Goal: Task Accomplishment & Management: Use online tool/utility

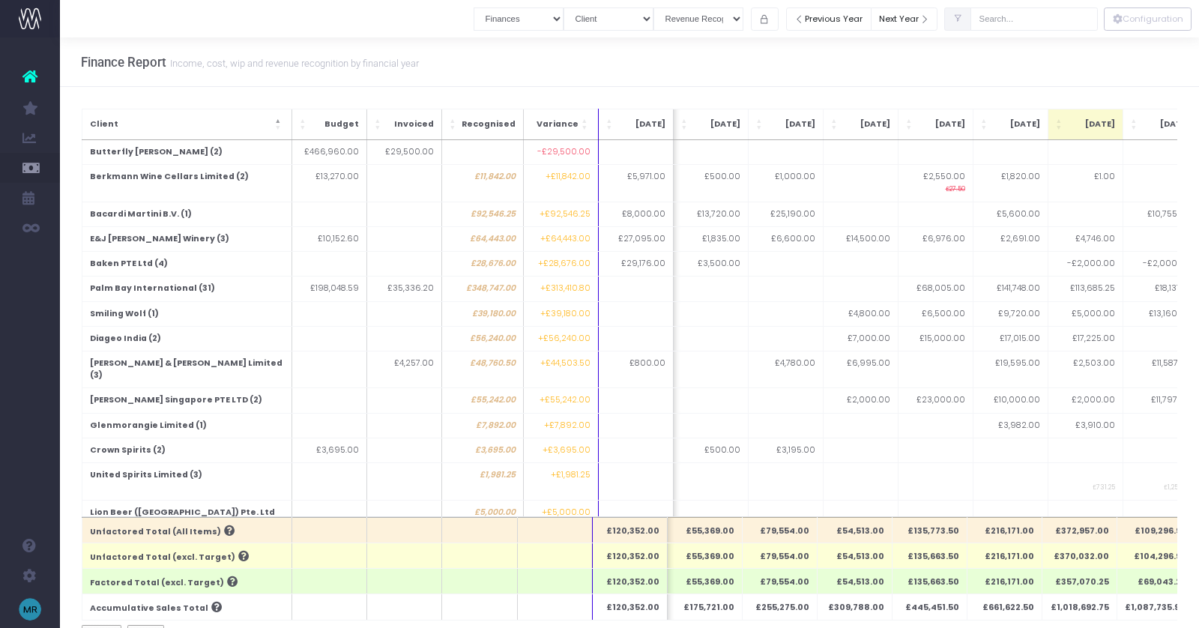
select select "finances"
select select "companyName"
select select "revrec"
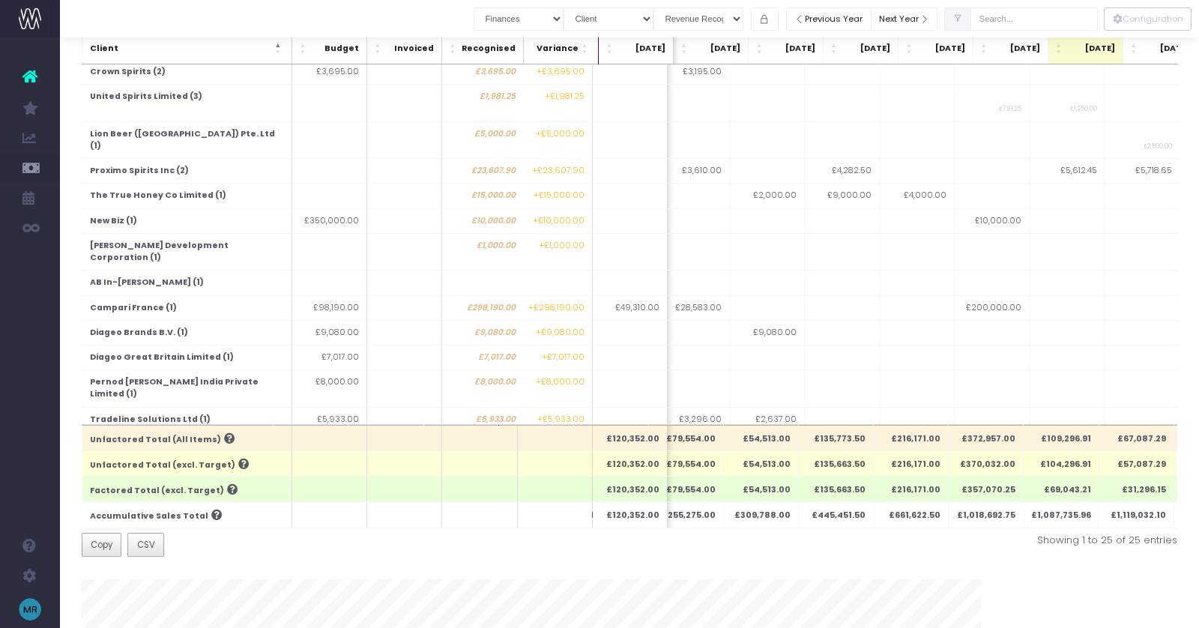
scroll to position [0, 94]
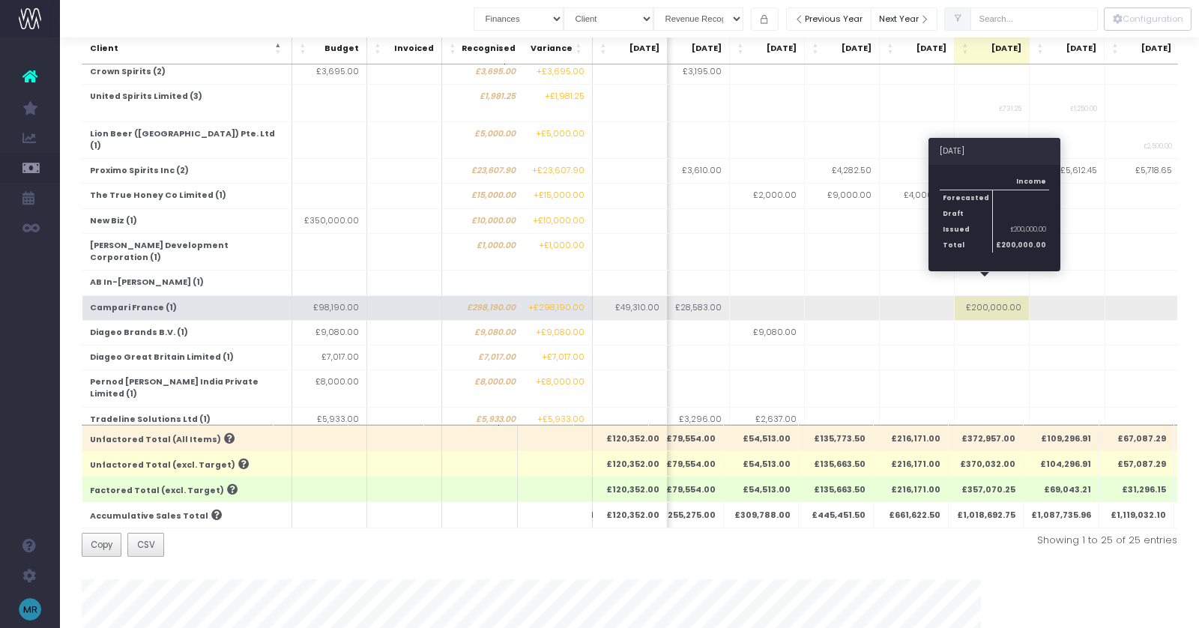
click at [991, 295] on td "£200,000.00" at bounding box center [991, 307] width 75 height 25
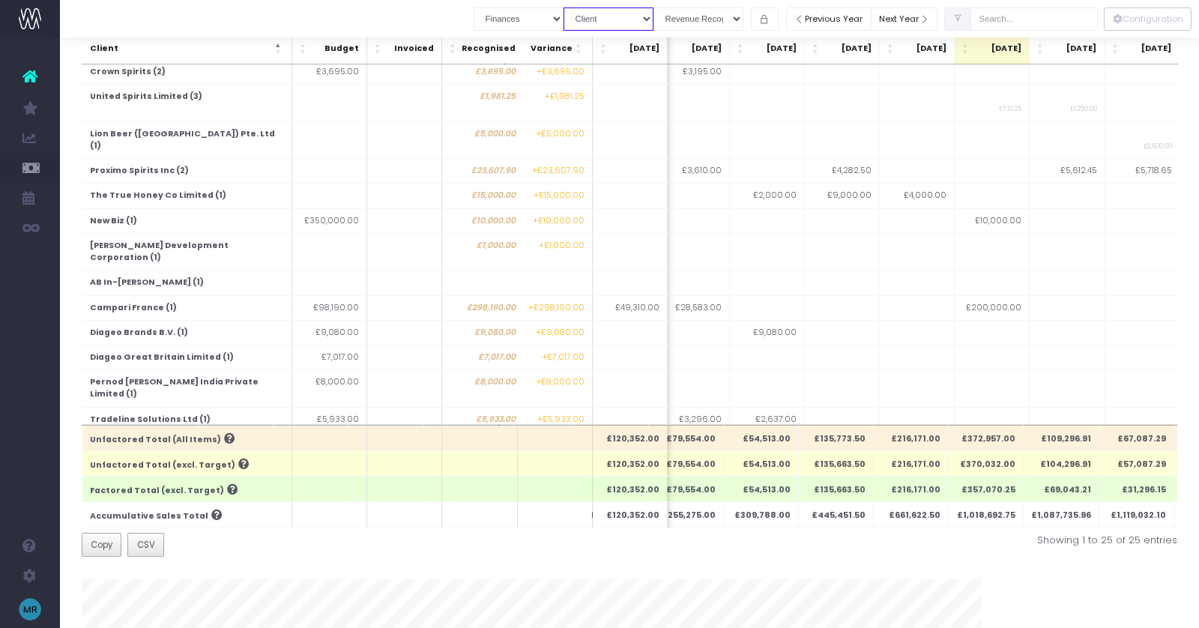
click at [639, 14] on select "Summary by Job Client Job Lead Job Type Branch" at bounding box center [608, 18] width 90 height 23
select select "job"
click at [583, 7] on select "Summary by Job Client Job Lead Job Type Branch" at bounding box center [608, 18] width 90 height 23
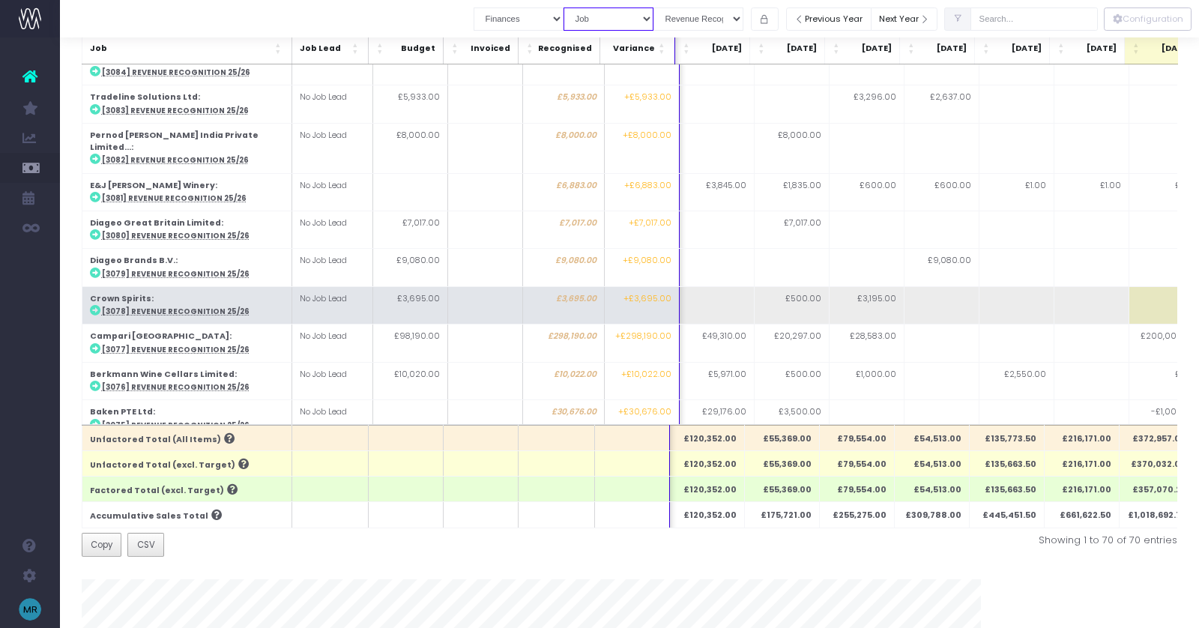
scroll to position [0, 58]
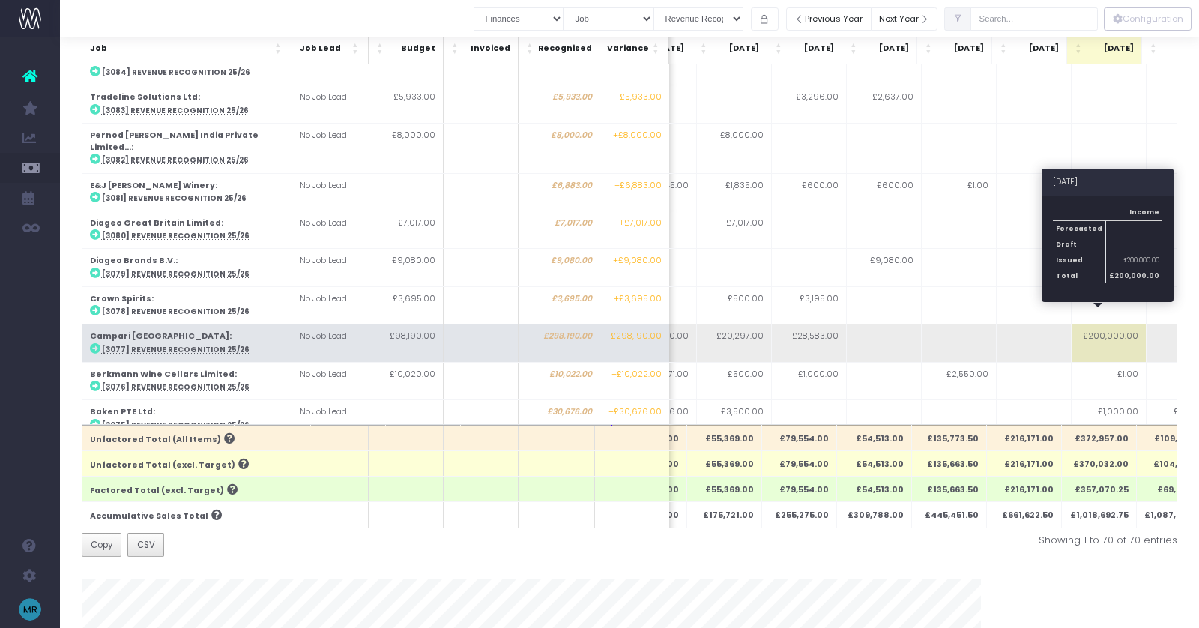
click at [1094, 324] on td "£200,000.00" at bounding box center [1108, 342] width 75 height 37
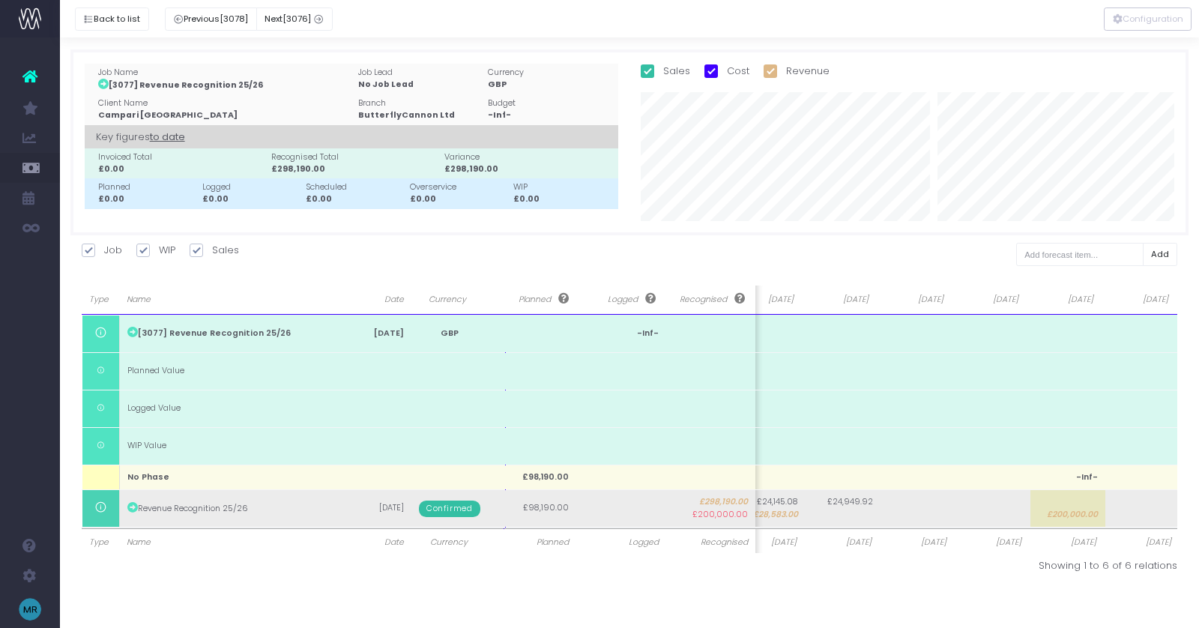
scroll to position [0, 253]
click at [1066, 509] on span "£200,000.00" at bounding box center [1071, 515] width 51 height 12
type input "200000"
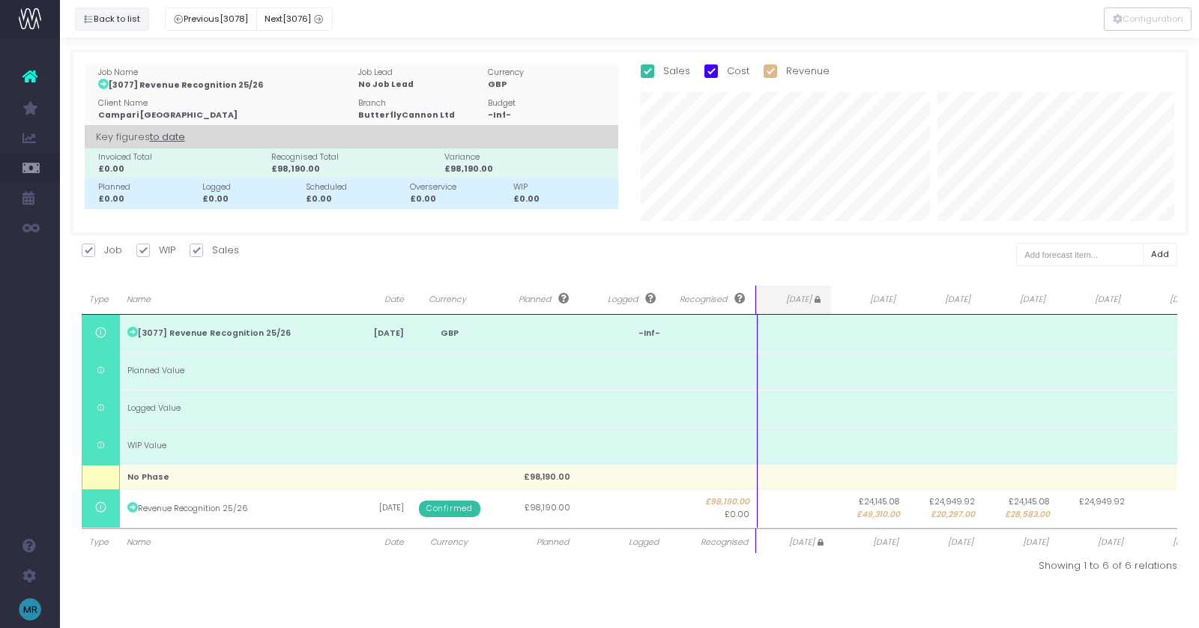
click at [133, 19] on button "Back to list" at bounding box center [112, 18] width 74 height 23
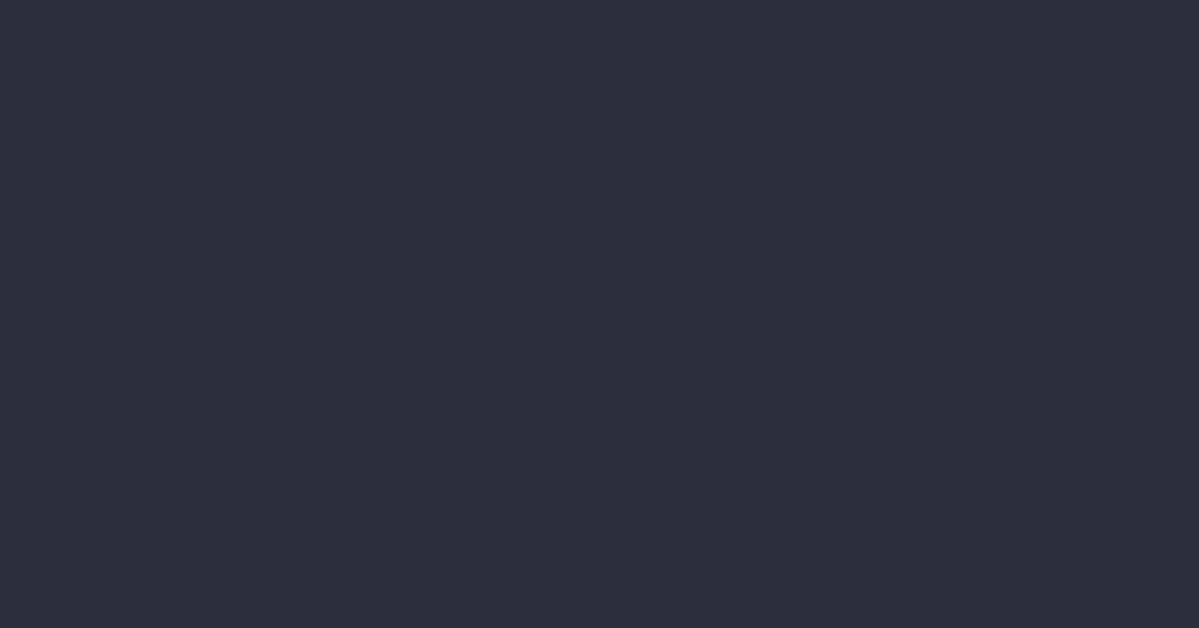
scroll to position [20, 11]
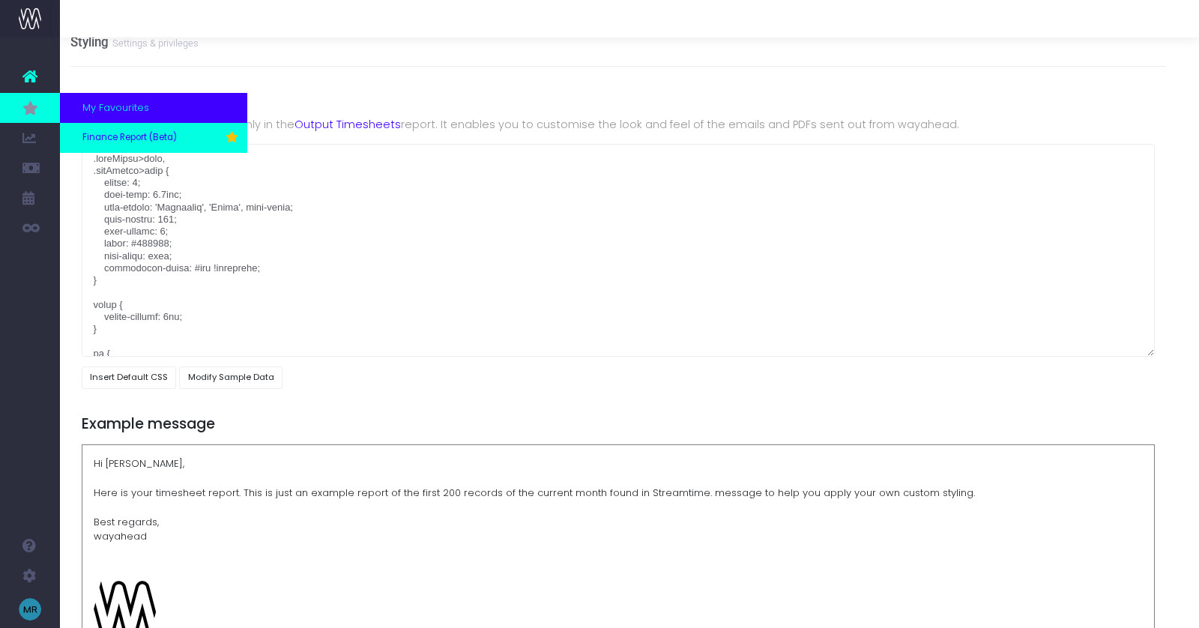
click at [108, 127] on link "Finance Report (Beta)" at bounding box center [153, 138] width 187 height 30
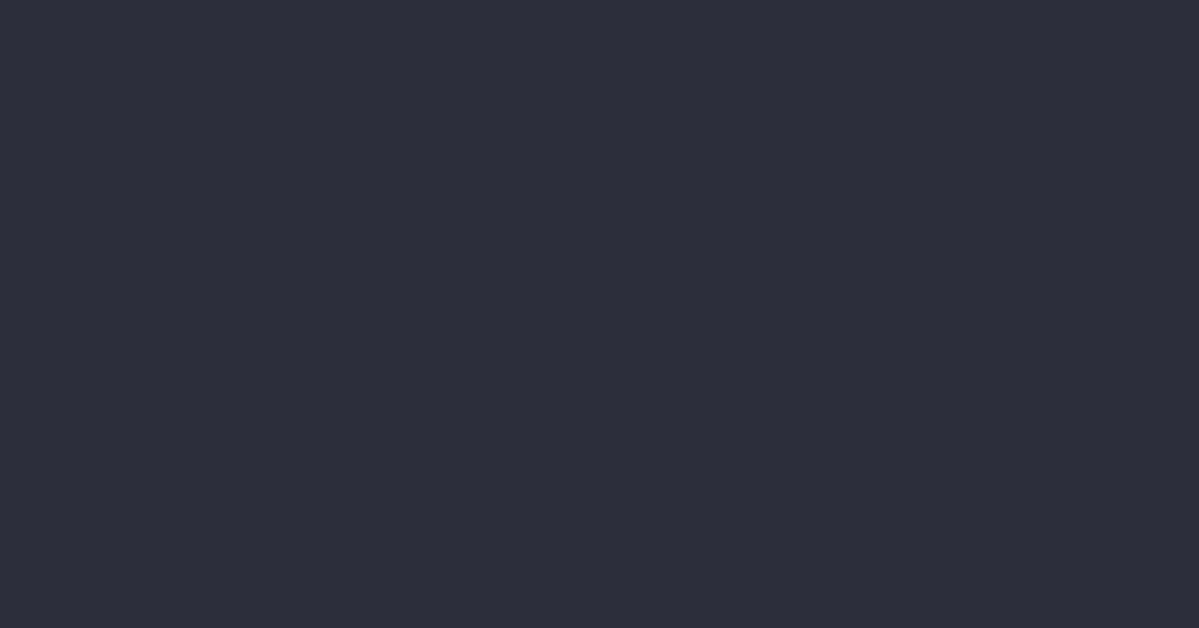
select select "finances"
select select "job"
select select "revrec"
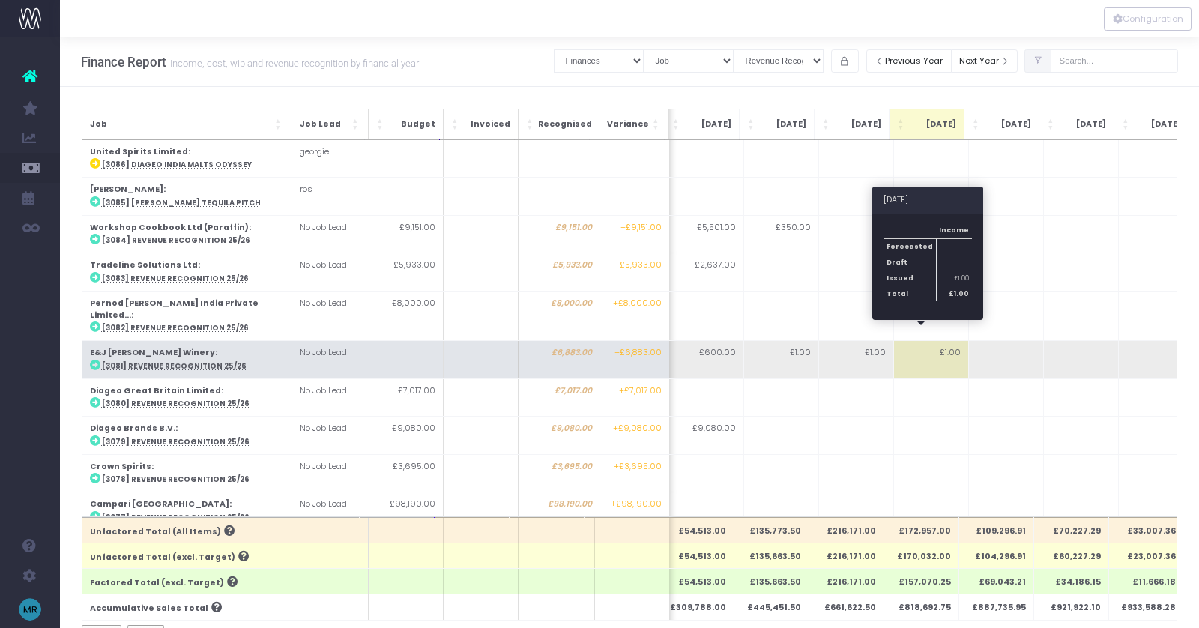
click at [938, 341] on td "£1.00" at bounding box center [930, 359] width 75 height 37
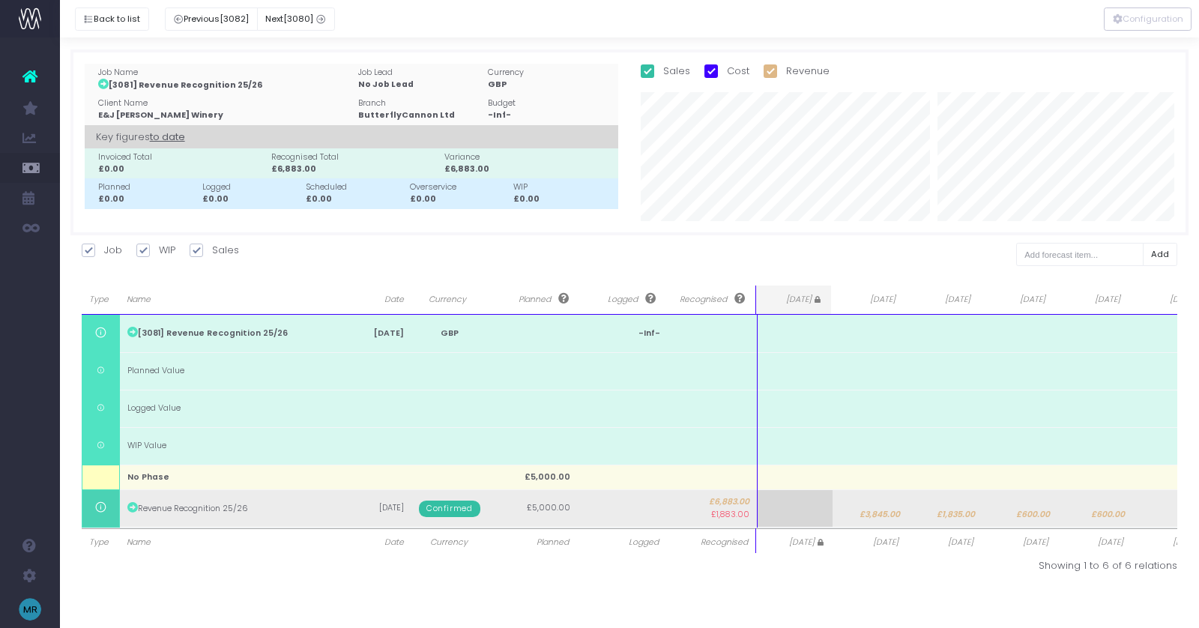
scroll to position [0, 37]
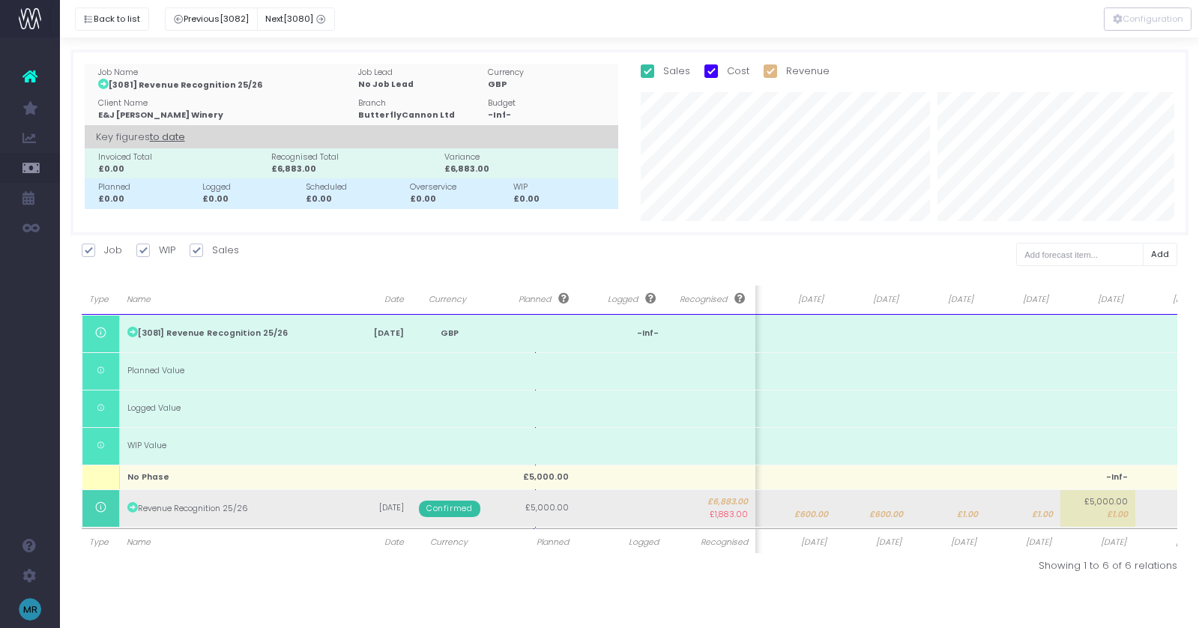
click at [958, 509] on span "£1.00" at bounding box center [967, 515] width 21 height 12
type input "0"
click at [1021, 512] on body "Oh my... this is bad. wayahead wasn't able to load this page. Please contact su…" at bounding box center [599, 314] width 1199 height 628
click at [1149, 509] on span "£1.00" at bounding box center [1147, 515] width 21 height 12
type input "0"
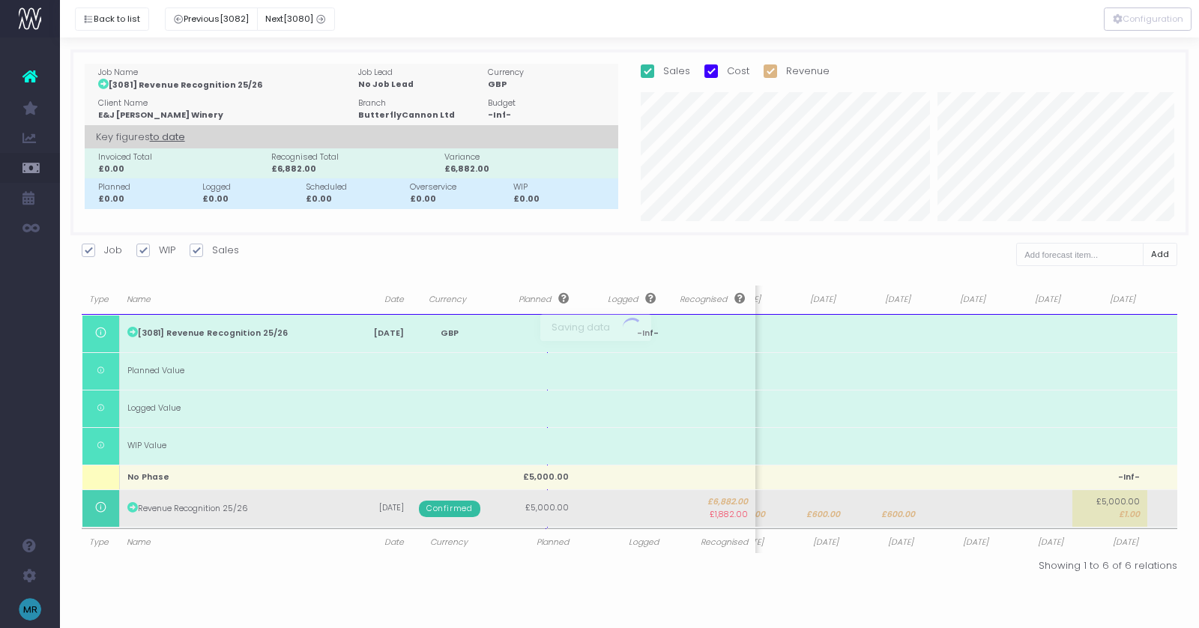
click at [1124, 507] on body "Oh my... this is bad. wayahead wasn't able to load this page. Please contact su…" at bounding box center [599, 314] width 1199 height 628
click at [1122, 510] on span "£1.00" at bounding box center [1131, 515] width 21 height 12
type input "1"
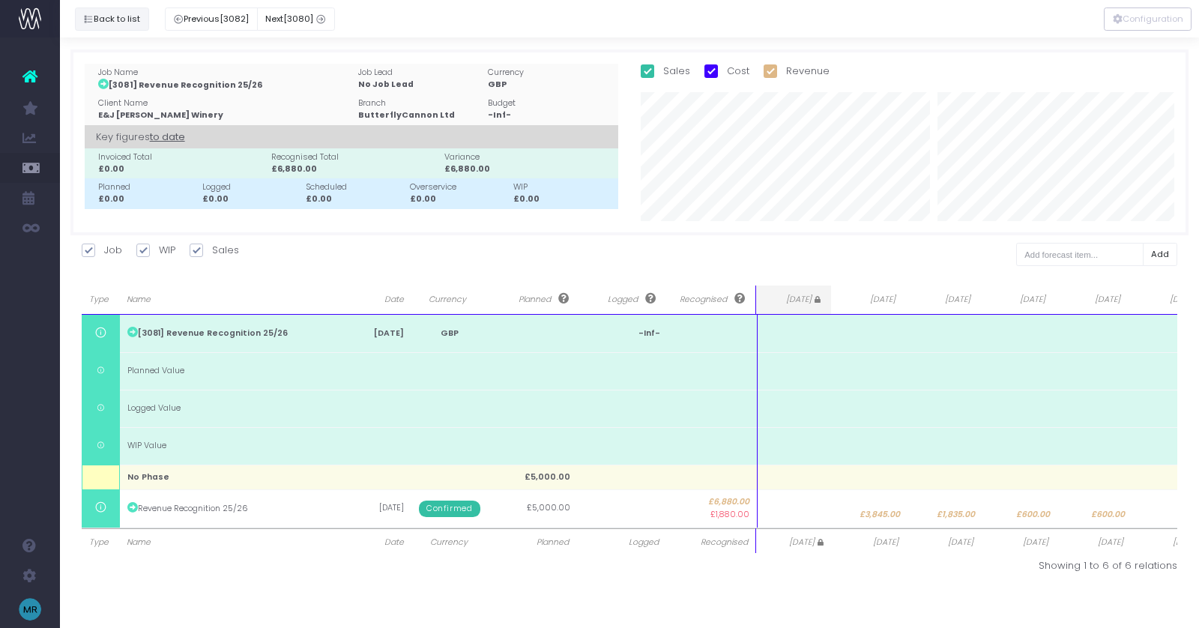
click at [136, 13] on button "Back to list" at bounding box center [112, 18] width 74 height 23
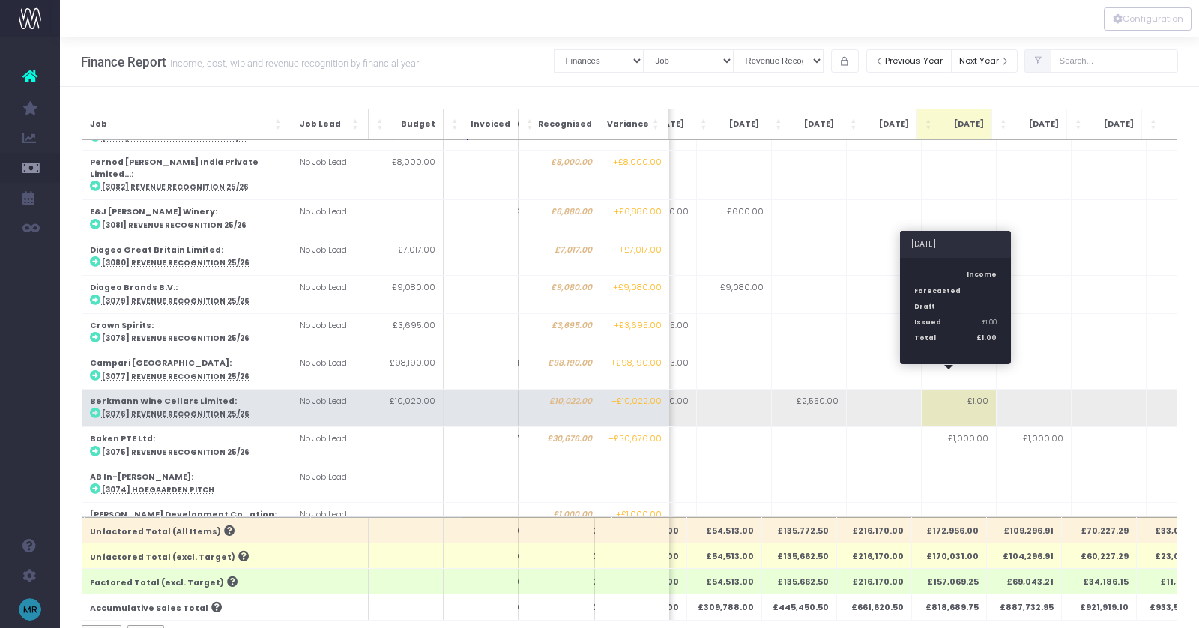
click at [967, 389] on td "£1.00" at bounding box center [958, 407] width 75 height 37
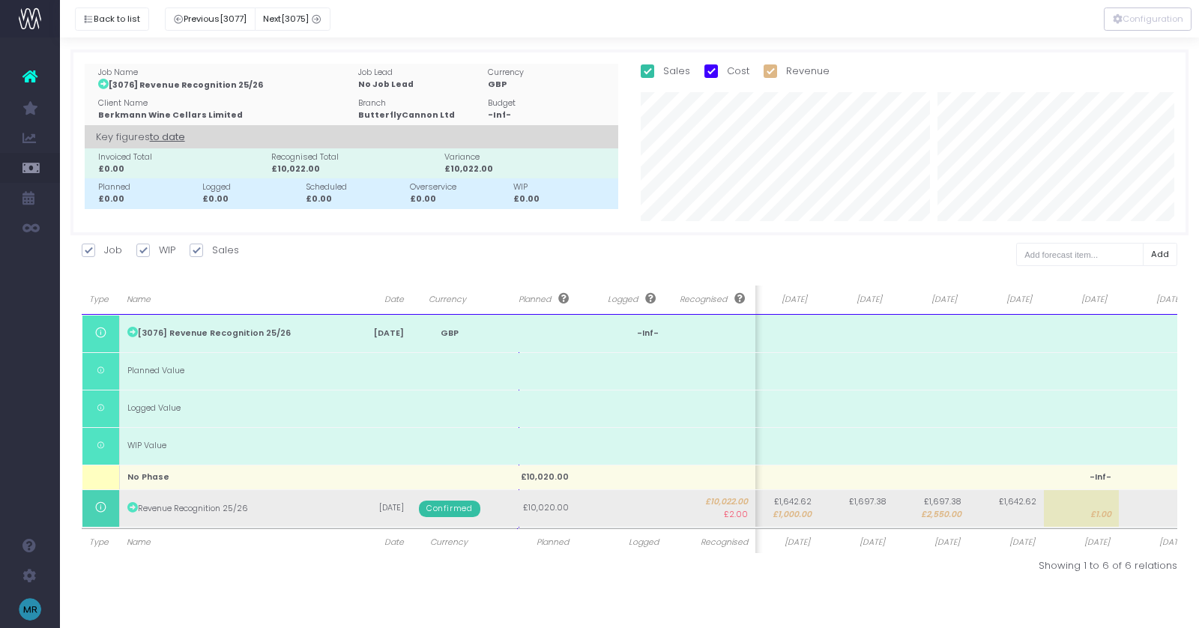
click at [1091, 509] on span "£1.00" at bounding box center [1100, 515] width 21 height 12
type input "0"
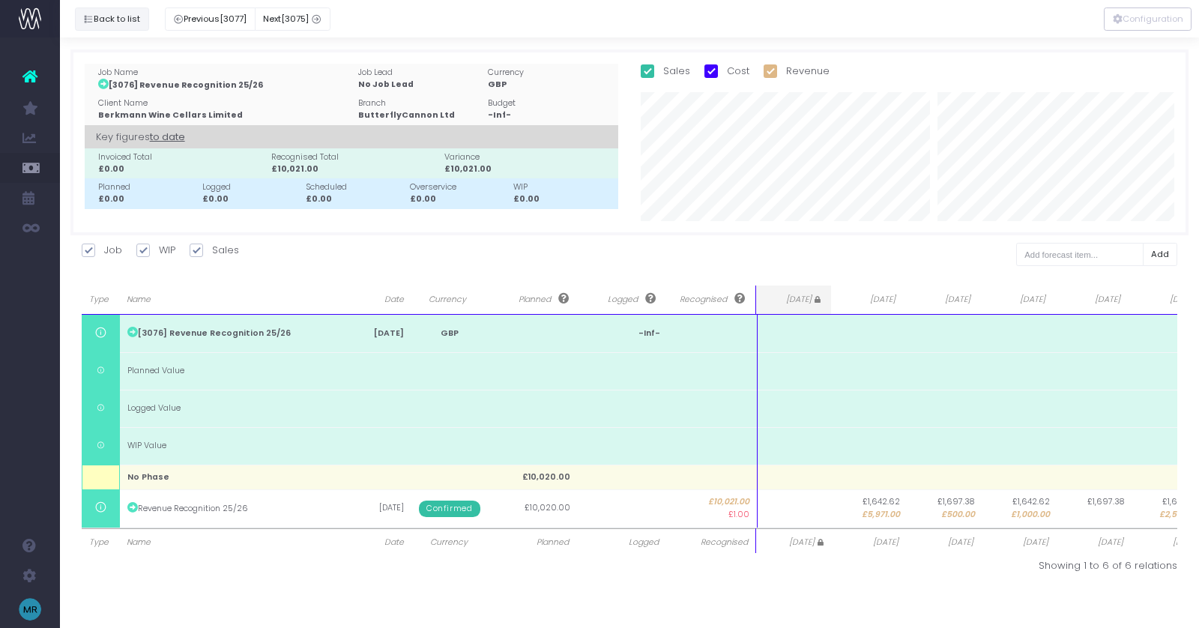
click at [119, 17] on button "Back to list" at bounding box center [112, 18] width 74 height 23
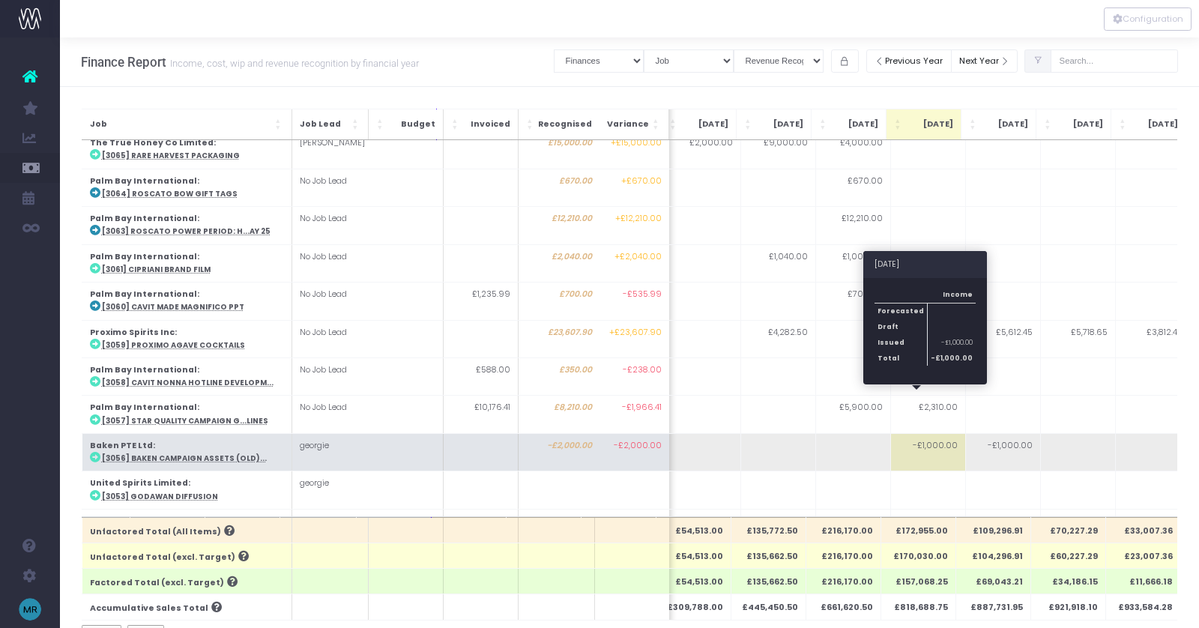
click at [926, 433] on td "-£1,000.00" at bounding box center [927, 451] width 75 height 37
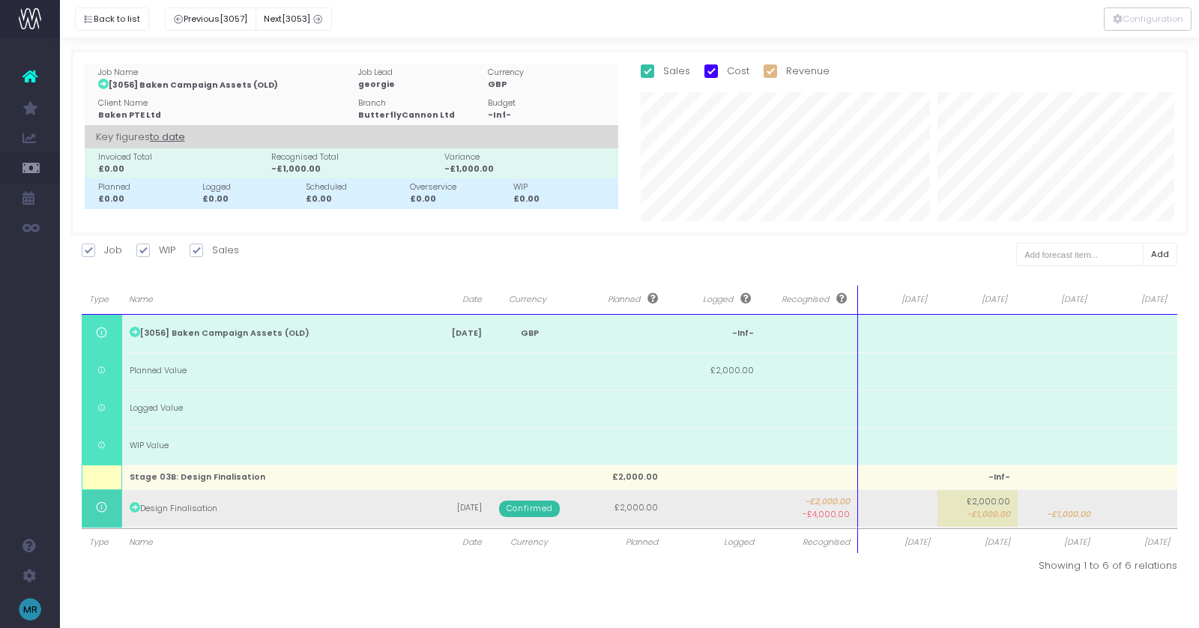
click at [986, 504] on span "£2,000.00" at bounding box center [988, 502] width 43 height 12
type input "0"
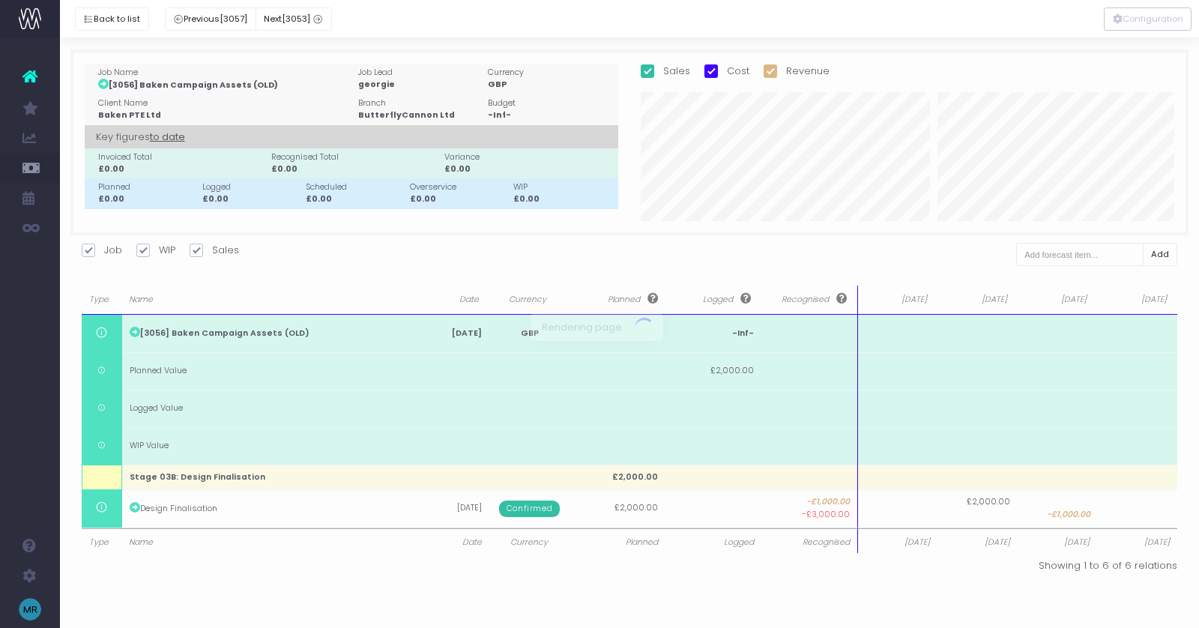
click at [1054, 507] on div at bounding box center [599, 314] width 1199 height 628
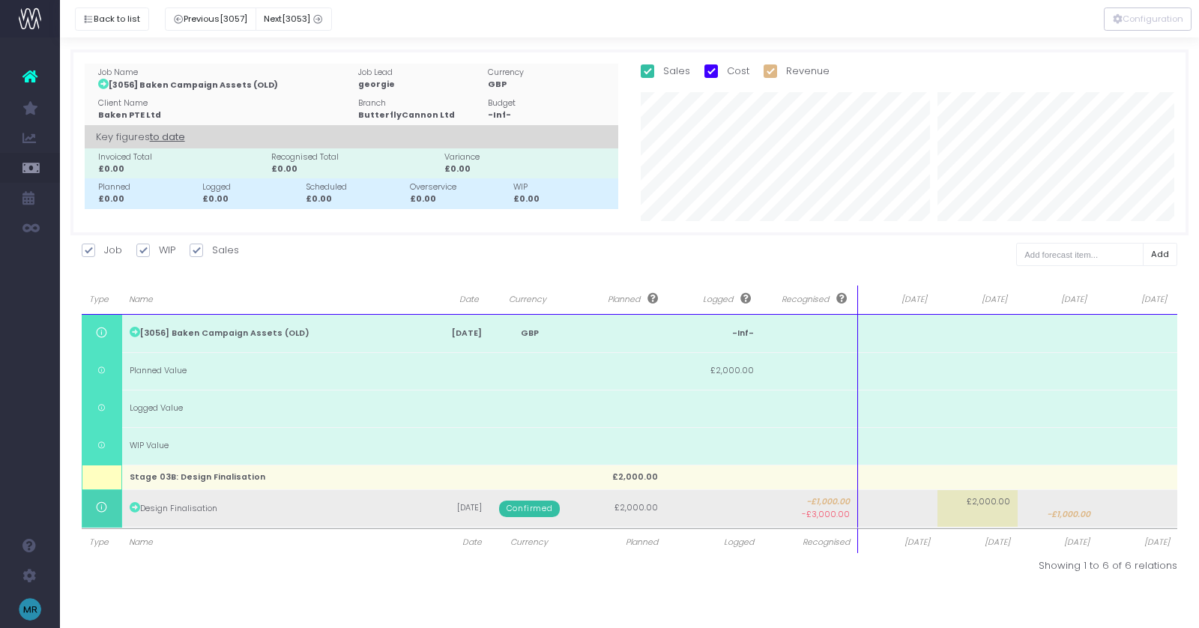
click at [1060, 509] on span "-£1,000.00" at bounding box center [1068, 515] width 43 height 12
type input "0"
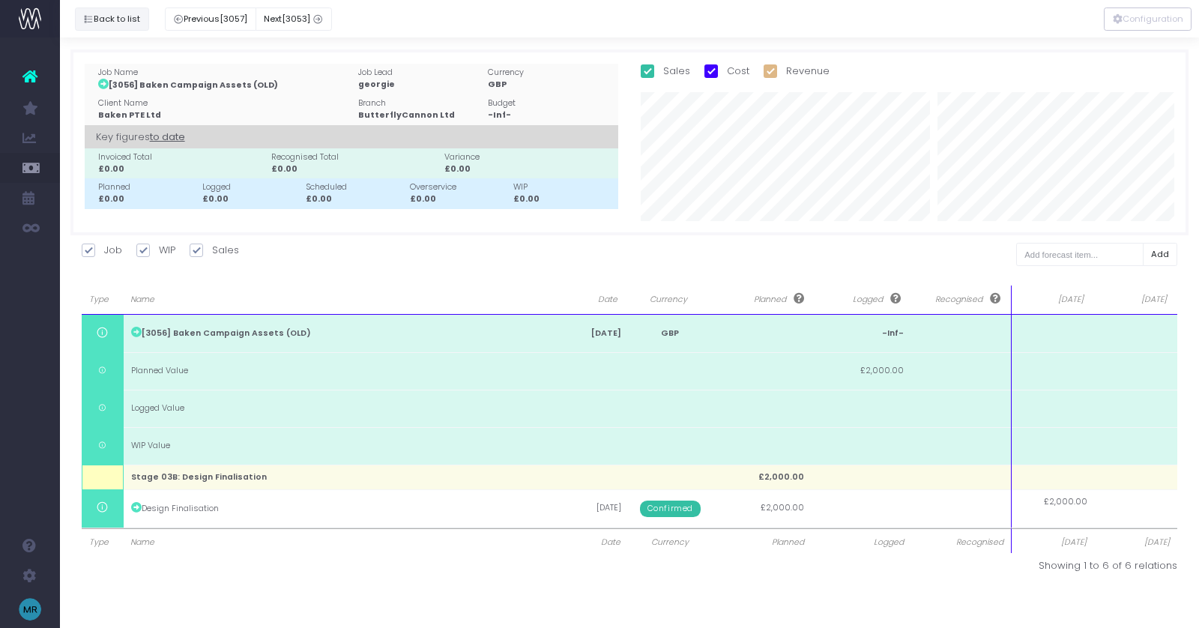
click at [106, 17] on button "Back to list" at bounding box center [112, 18] width 74 height 23
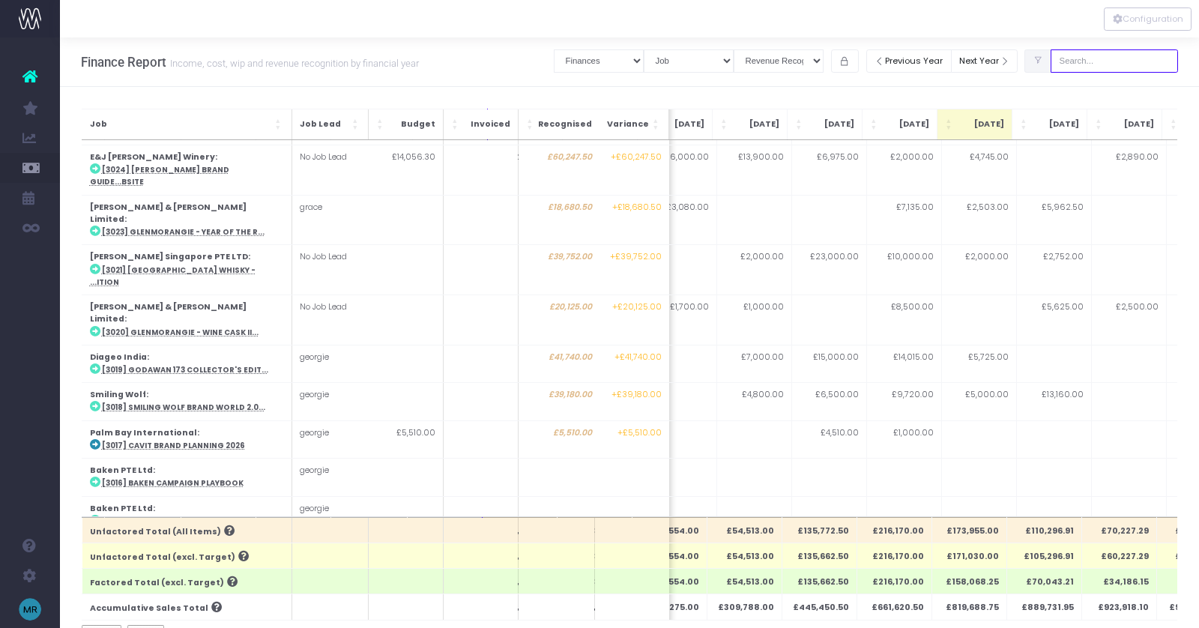
click at [1094, 64] on input "text" at bounding box center [1114, 60] width 127 height 23
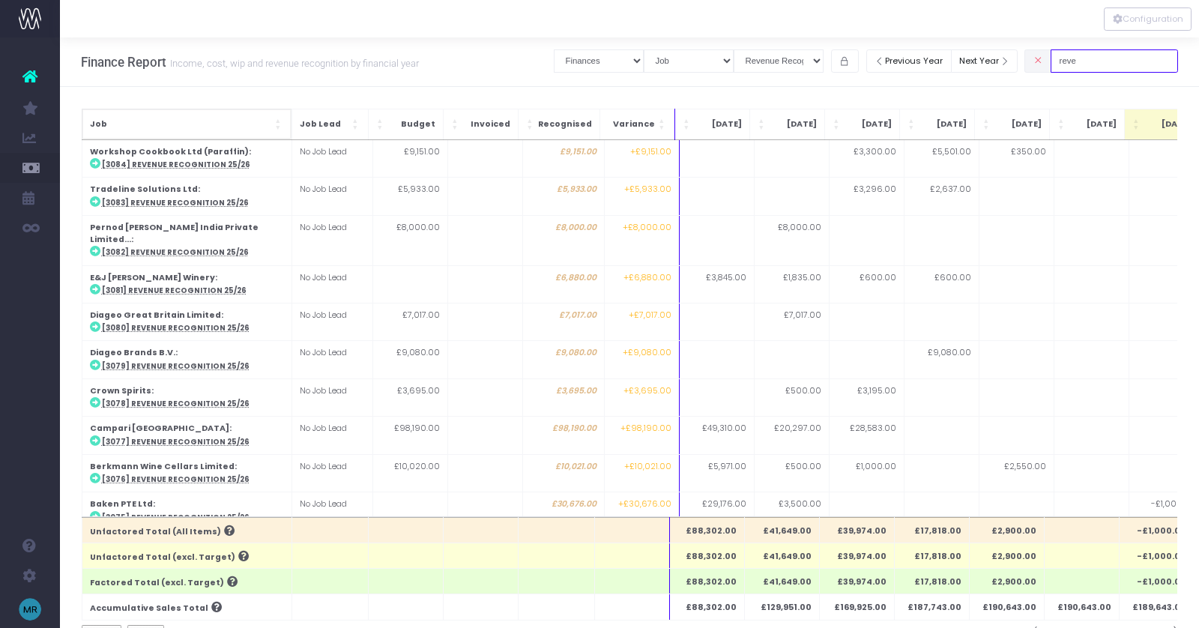
type input "reve"
click at [276, 124] on span "Job: Activate to sort" at bounding box center [279, 124] width 9 height 15
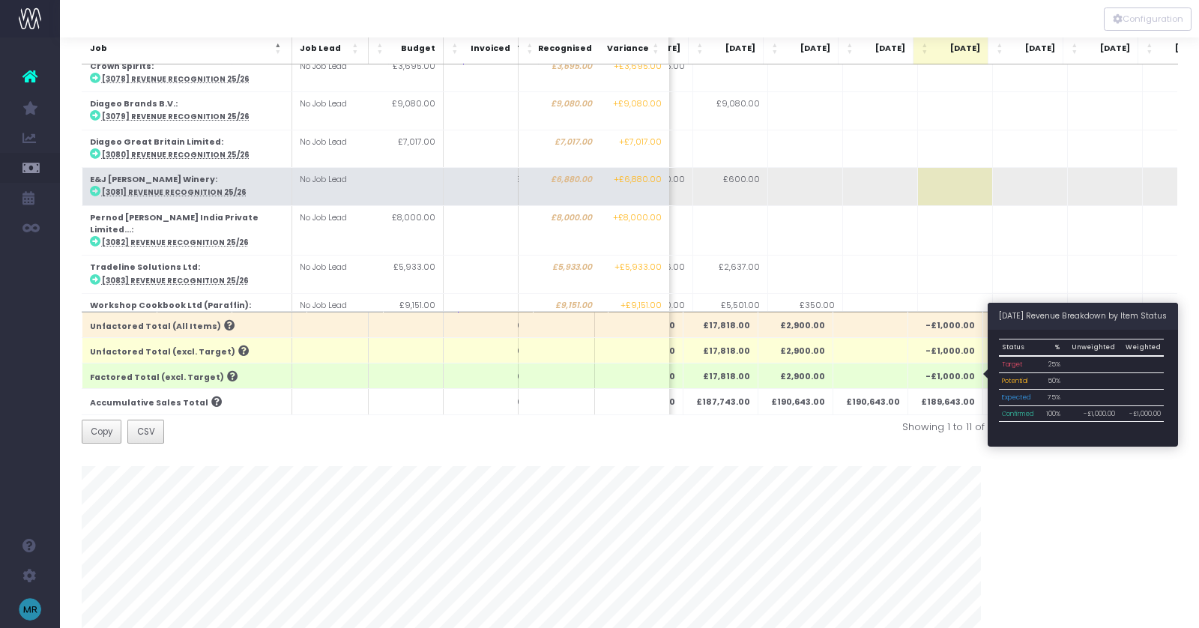
scroll to position [0, 0]
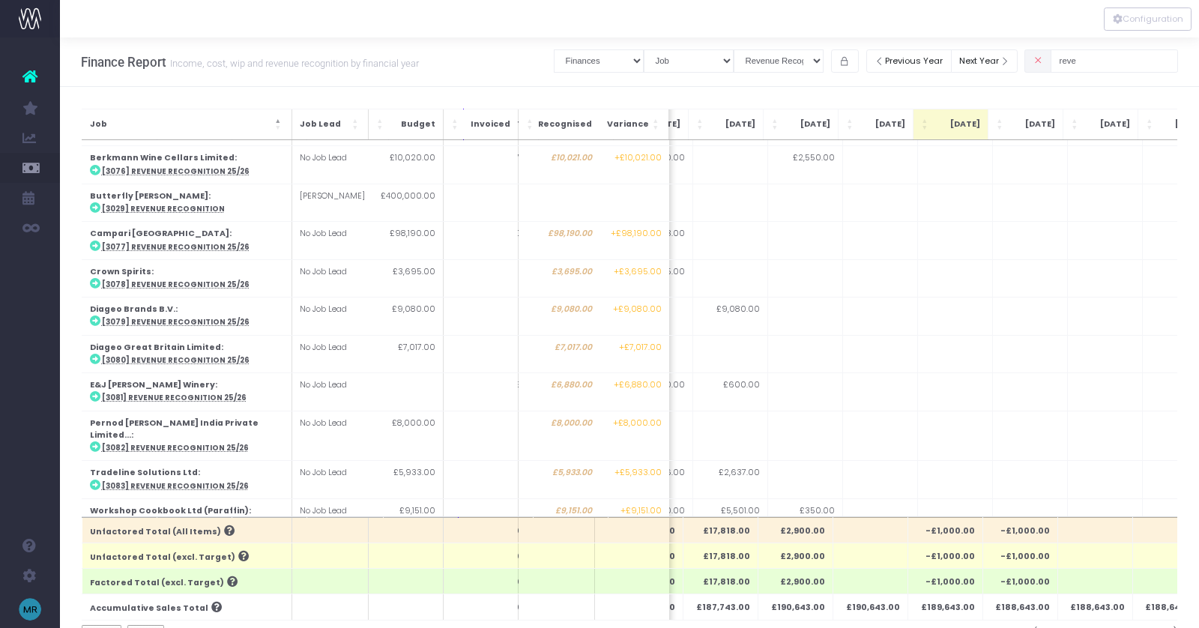
click at [1051, 61] on span at bounding box center [1037, 60] width 27 height 23
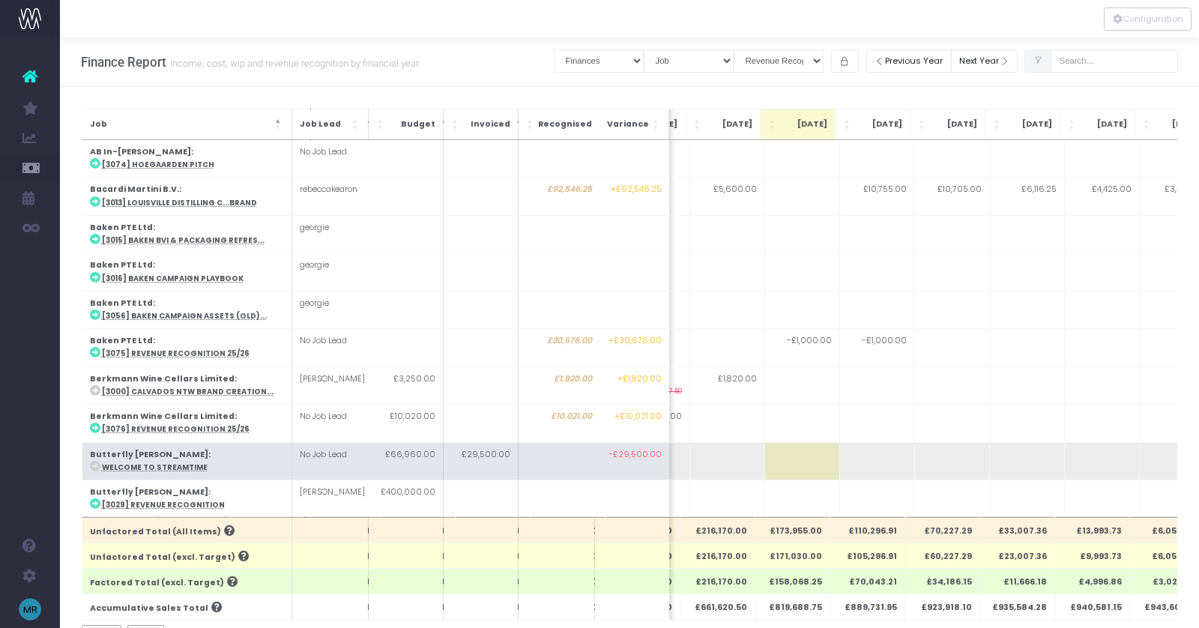
scroll to position [0, 365]
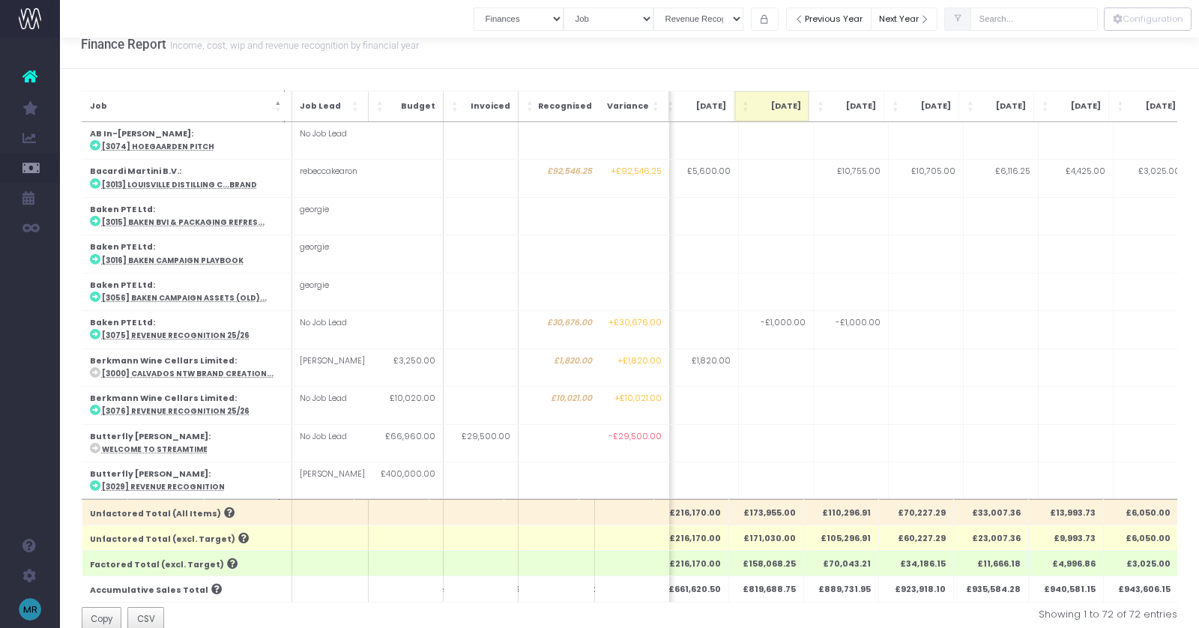
click at [742, 104] on span "Oct 25: Activate to sort" at bounding box center [746, 106] width 9 height 15
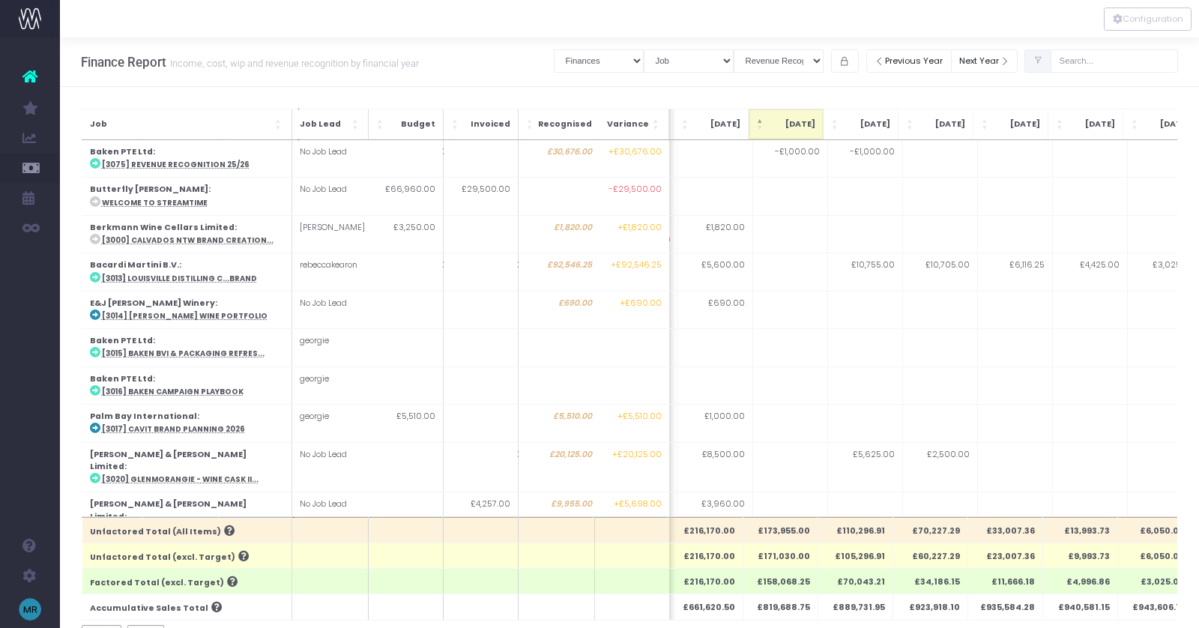
click at [756, 121] on span "Oct 25: Activate to invert sorting" at bounding box center [760, 124] width 9 height 15
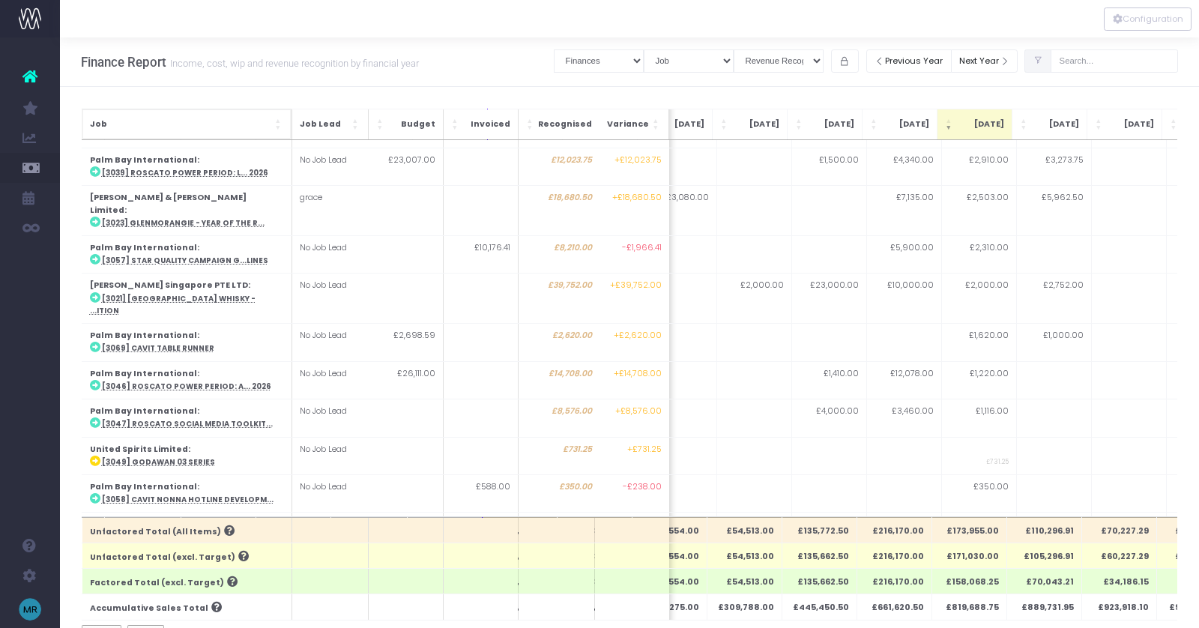
click at [272, 124] on div "Job" at bounding box center [186, 124] width 194 height 15
